Goal: Task Accomplishment & Management: Manage account settings

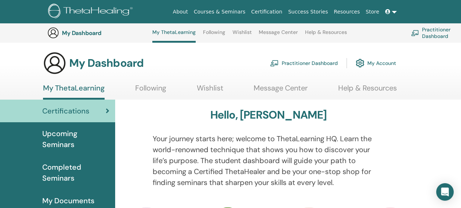
scroll to position [322, 0]
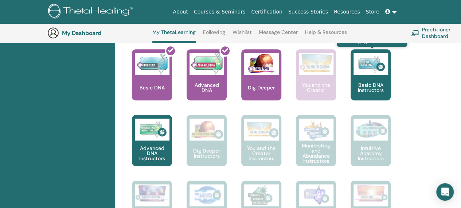
click at [369, 82] on p "Basic DNA Instructors" at bounding box center [370, 87] width 40 height 10
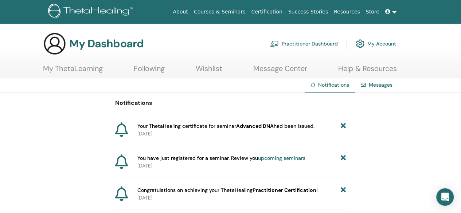
click at [314, 44] on link "Practitioner Dashboard" at bounding box center [304, 44] width 68 height 16
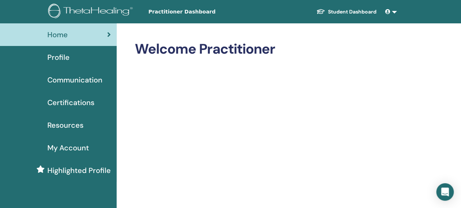
click at [69, 103] on span "Certifications" at bounding box center [70, 102] width 47 height 11
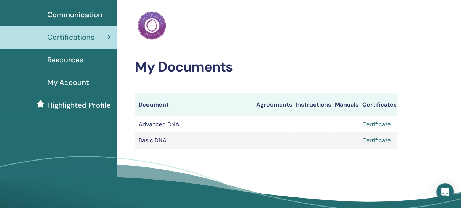
scroll to position [82, 0]
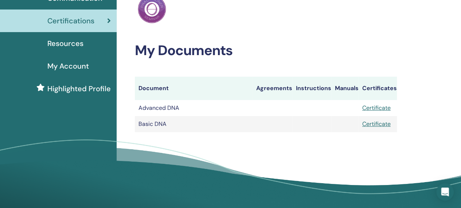
click at [77, 45] on span "Resources" at bounding box center [65, 43] width 36 height 11
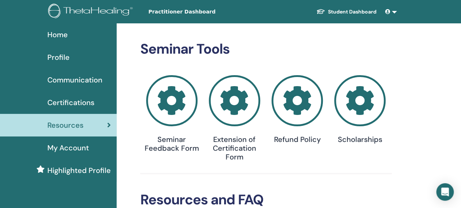
click at [63, 58] on span "Profile" at bounding box center [58, 57] width 22 height 11
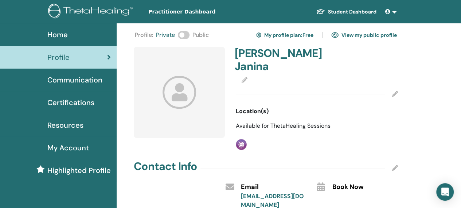
click at [244, 77] on icon at bounding box center [244, 80] width 6 height 6
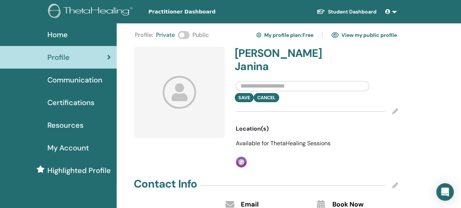
click at [262, 81] on input "text" at bounding box center [302, 86] width 133 height 10
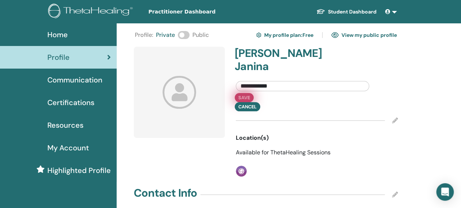
type input "**********"
click at [248, 93] on button "Save" at bounding box center [244, 97] width 19 height 9
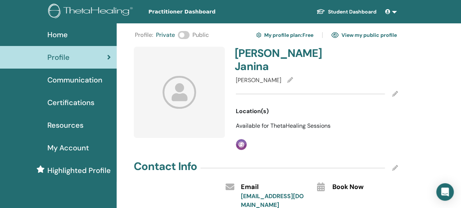
click at [374, 35] on link "View my public profile" at bounding box center [364, 35] width 66 height 12
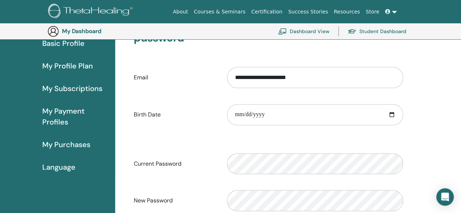
scroll to position [73, 0]
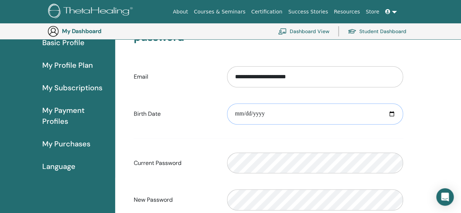
click at [392, 112] on input "date" at bounding box center [315, 113] width 176 height 21
click at [237, 113] on input "date" at bounding box center [315, 113] width 176 height 21
type input "**********"
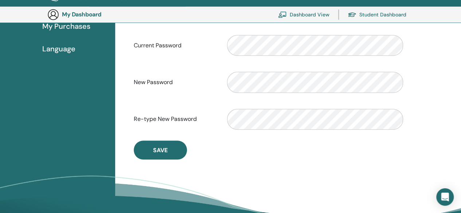
scroll to position [197, 0]
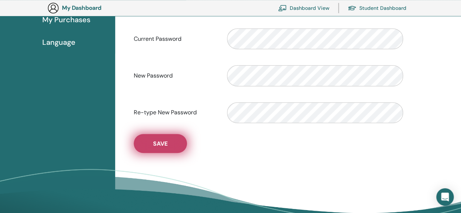
click at [160, 141] on span "Save" at bounding box center [160, 144] width 15 height 8
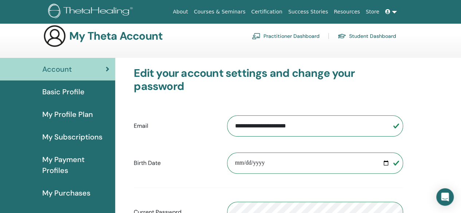
scroll to position [3, 0]
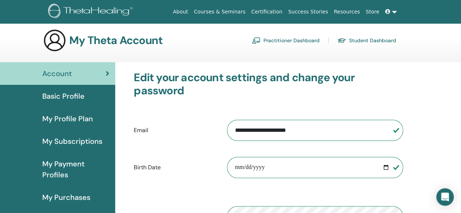
click at [76, 94] on span "Basic Profile" at bounding box center [63, 96] width 42 height 11
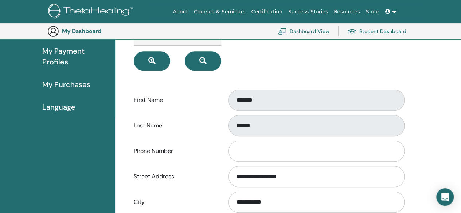
scroll to position [129, 0]
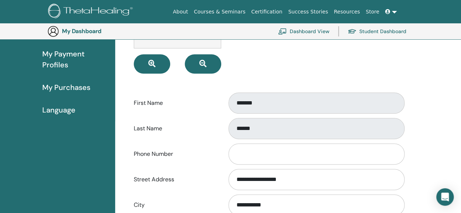
click at [218, 104] on div "First Name *******" at bounding box center [268, 103] width 280 height 24
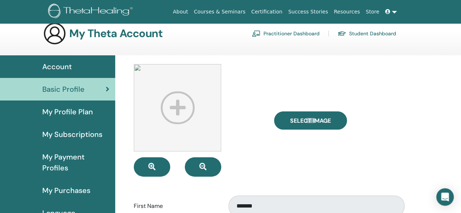
scroll to position [9, 0]
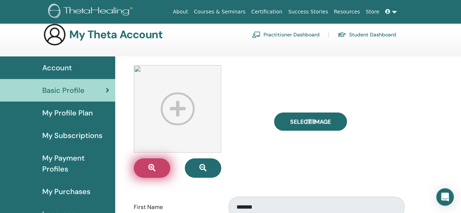
click at [153, 164] on icon "button" at bounding box center [151, 167] width 7 height 7
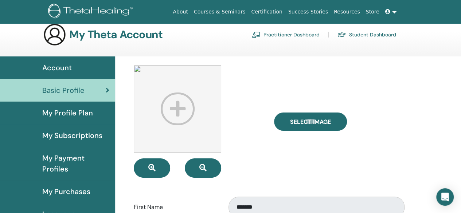
click at [179, 113] on img at bounding box center [177, 108] width 87 height 87
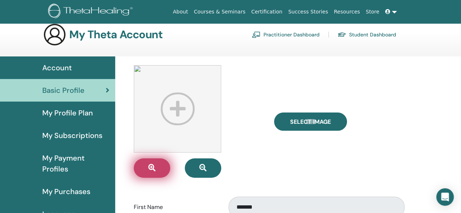
click at [152, 168] on icon "button" at bounding box center [151, 167] width 7 height 7
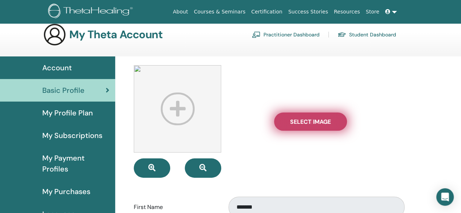
click at [311, 122] on span "Select Image" at bounding box center [310, 122] width 41 height 8
click at [311, 122] on input "Select Image" at bounding box center [310, 121] width 9 height 5
type input "**********"
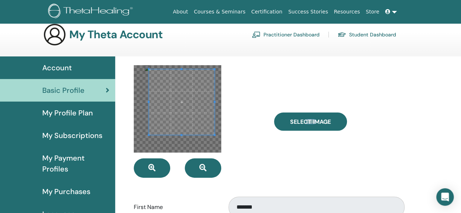
click at [189, 110] on span at bounding box center [182, 102] width 66 height 66
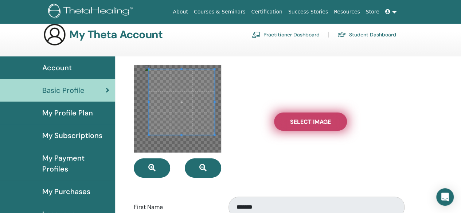
click at [309, 119] on span "Select Image" at bounding box center [310, 122] width 41 height 8
click at [309, 119] on input "Select Image" at bounding box center [310, 121] width 9 height 5
type input "**********"
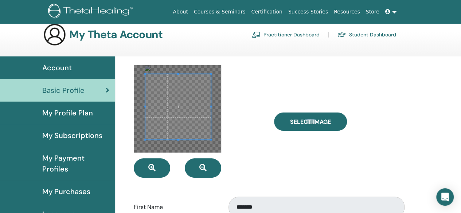
click at [178, 129] on span at bounding box center [178, 107] width 66 height 66
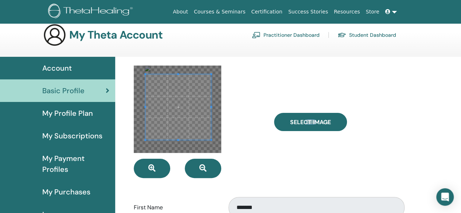
scroll to position [7, 0]
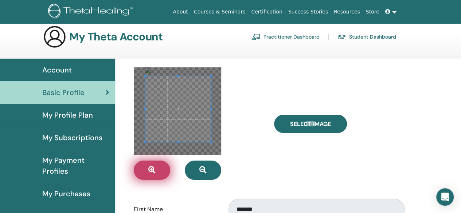
click at [152, 170] on icon "button" at bounding box center [151, 169] width 7 height 7
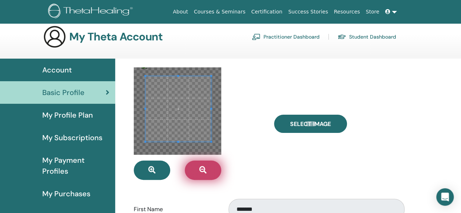
click at [204, 166] on button "button" at bounding box center [203, 170] width 36 height 19
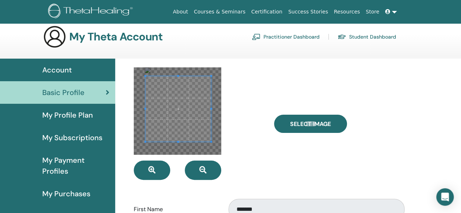
click at [337, 175] on div "Select Image" at bounding box center [338, 123] width 140 height 113
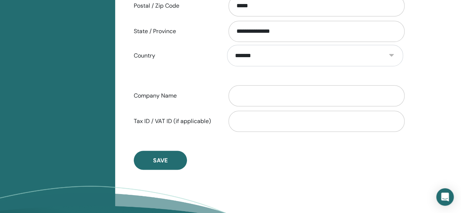
scroll to position [369, 0]
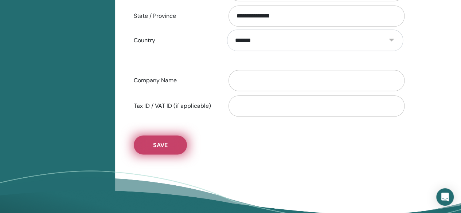
click at [160, 141] on span "Save" at bounding box center [160, 145] width 15 height 8
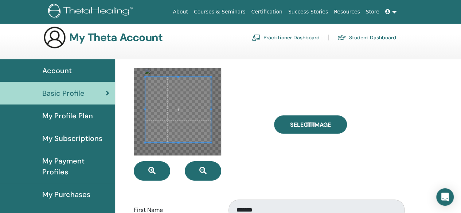
scroll to position [0, 0]
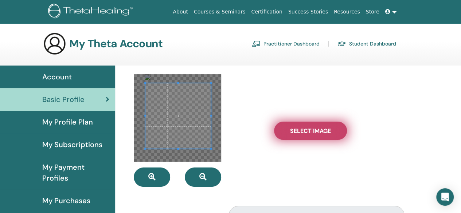
click at [329, 129] on span "Select Image" at bounding box center [310, 131] width 41 height 8
click at [315, 129] on input "Select Image" at bounding box center [310, 130] width 9 height 5
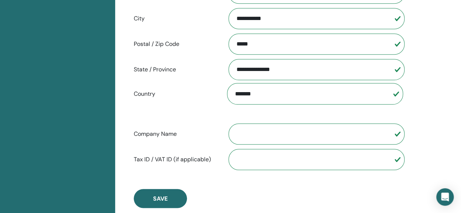
scroll to position [318, 0]
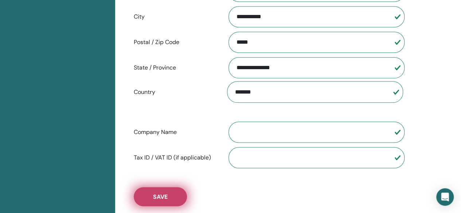
click at [168, 194] on button "Save" at bounding box center [160, 196] width 53 height 19
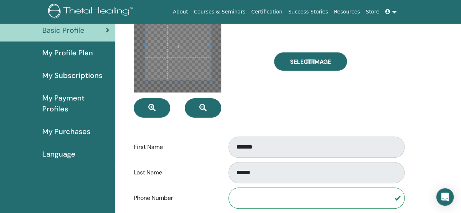
scroll to position [32, 0]
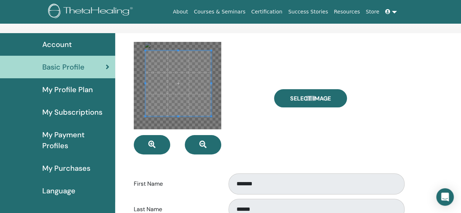
click at [84, 85] on span "My Profile Plan" at bounding box center [67, 89] width 51 height 11
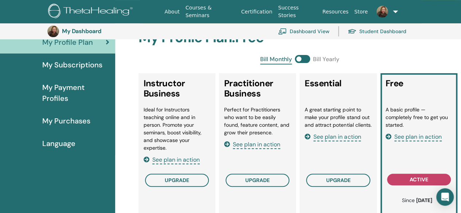
scroll to position [82, 0]
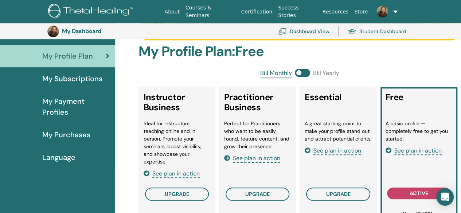
click at [433, 152] on span "See plan in action" at bounding box center [417, 151] width 47 height 8
